Goal: Contribute content: Add original content to the website for others to see

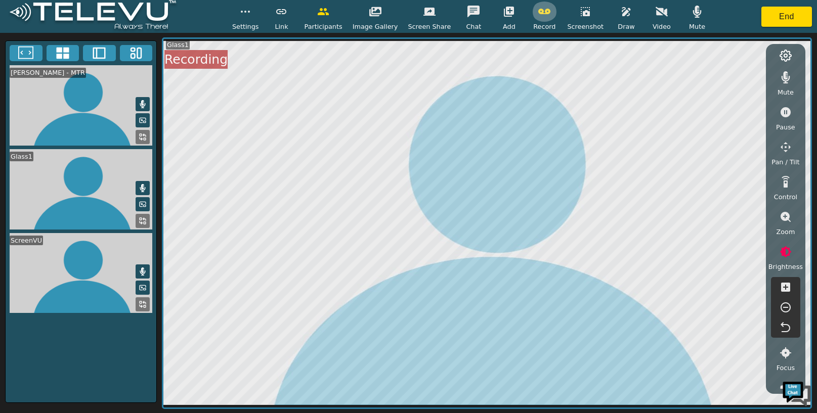
click at [542, 11] on icon "button" at bounding box center [544, 12] width 12 height 6
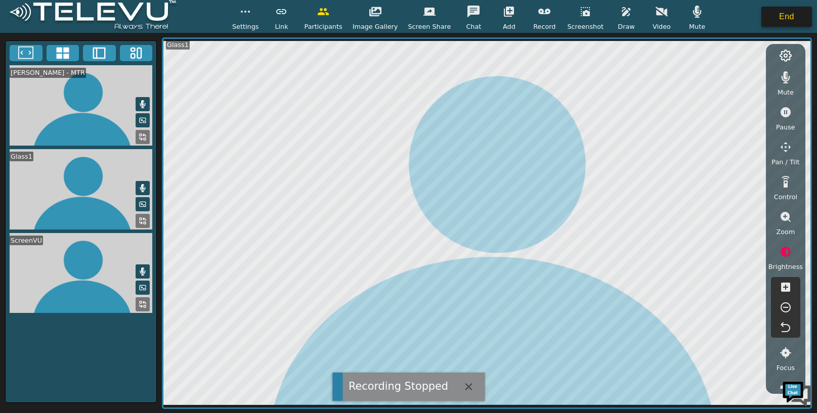
click at [793, 17] on button "End" at bounding box center [786, 17] width 51 height 20
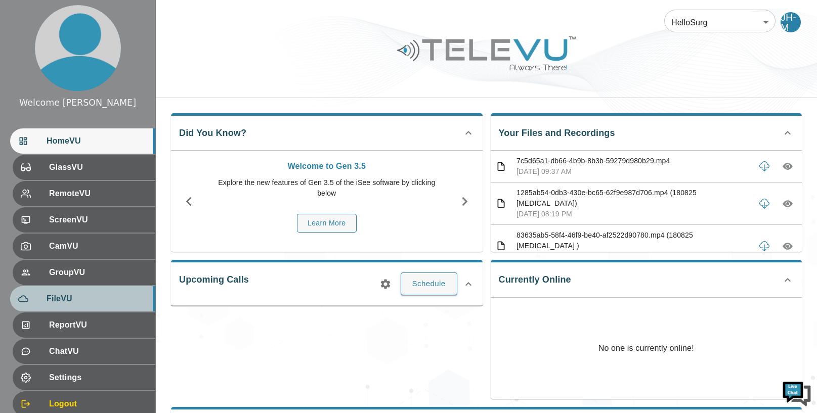
click at [78, 302] on span "FileVU" at bounding box center [97, 299] width 101 height 12
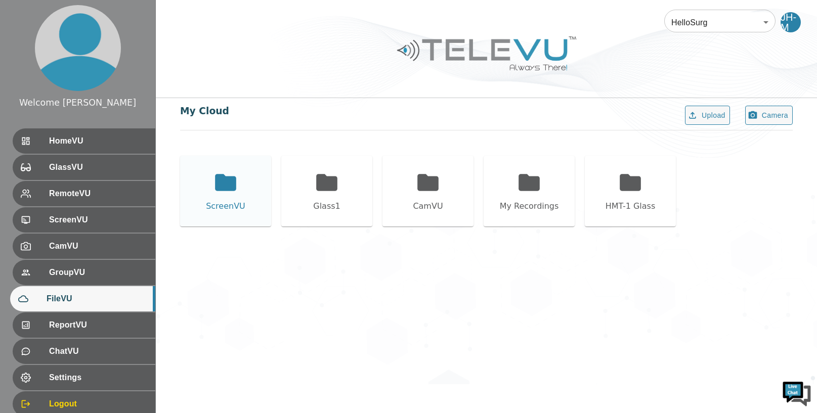
click at [236, 190] on icon at bounding box center [225, 182] width 21 height 17
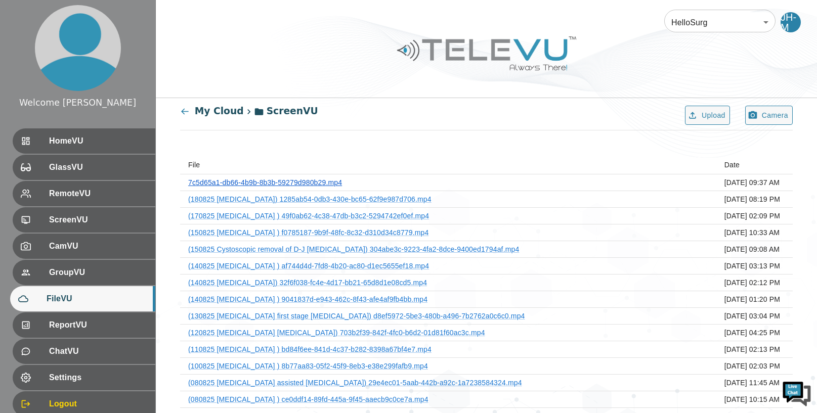
click at [318, 181] on link "7c5d65a1-db66-4b9b-8b3b-59279d980b29.mp4" at bounding box center [265, 183] width 154 height 8
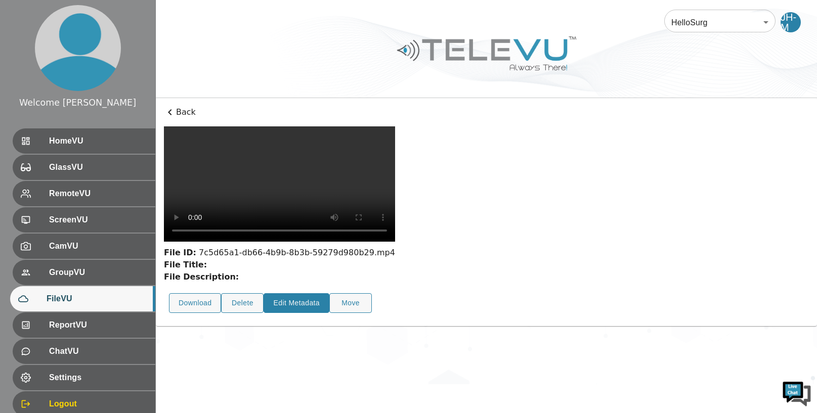
click at [307, 293] on button "Edit Metadata" at bounding box center [296, 303] width 66 height 20
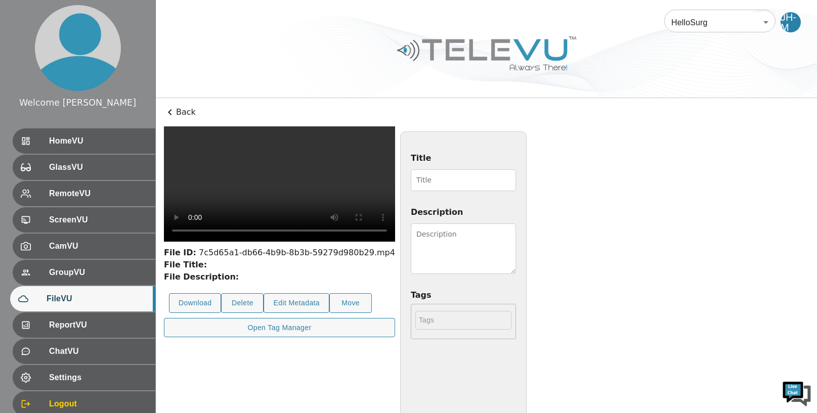
click at [441, 184] on input "Title" at bounding box center [463, 180] width 105 height 22
type input "210825 complicated [MEDICAL_DATA]"
click at [516, 235] on textarea "Description" at bounding box center [463, 249] width 105 height 51
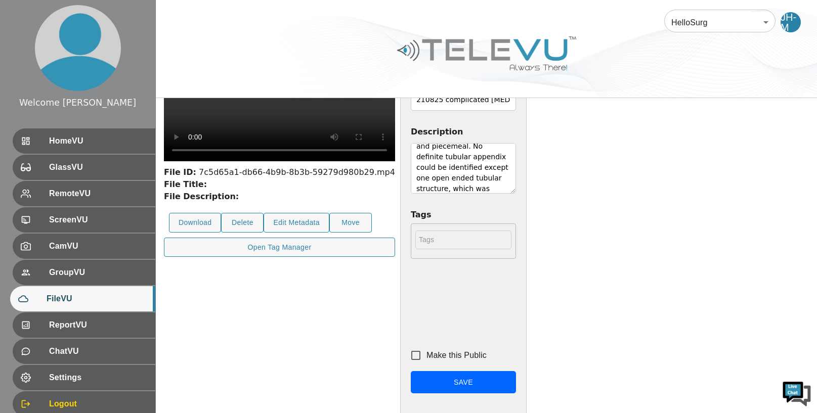
scroll to position [144, 0]
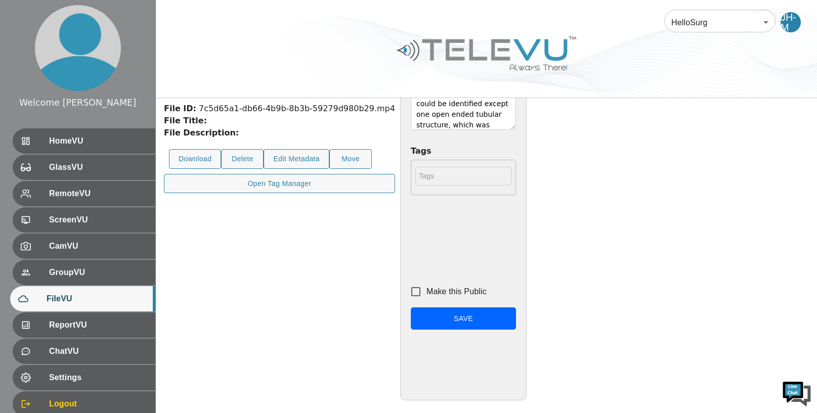
type textarea "[DEMOGRAPHIC_DATA] [DEMOGRAPHIC_DATA]. [MEDICAL_DATA]. mClinically perforated […"
click at [426, 288] on input "Make this Public" at bounding box center [415, 291] width 21 height 21
checkbox input "true"
click at [516, 321] on button "Save" at bounding box center [463, 318] width 105 height 23
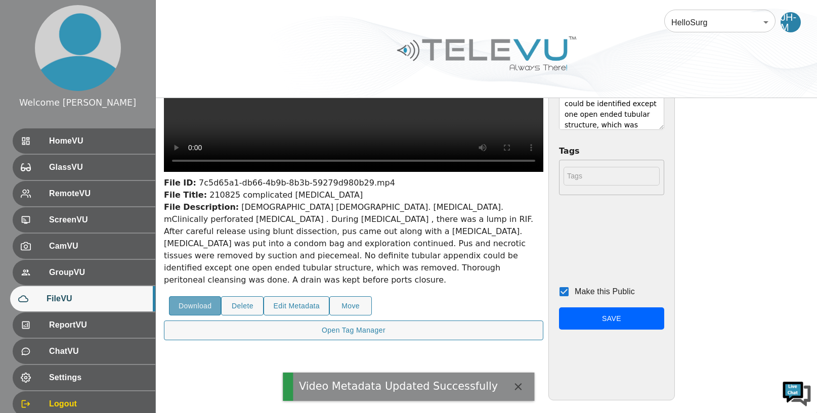
click at [195, 316] on button "Download" at bounding box center [195, 306] width 52 height 20
